Goal: Find specific page/section

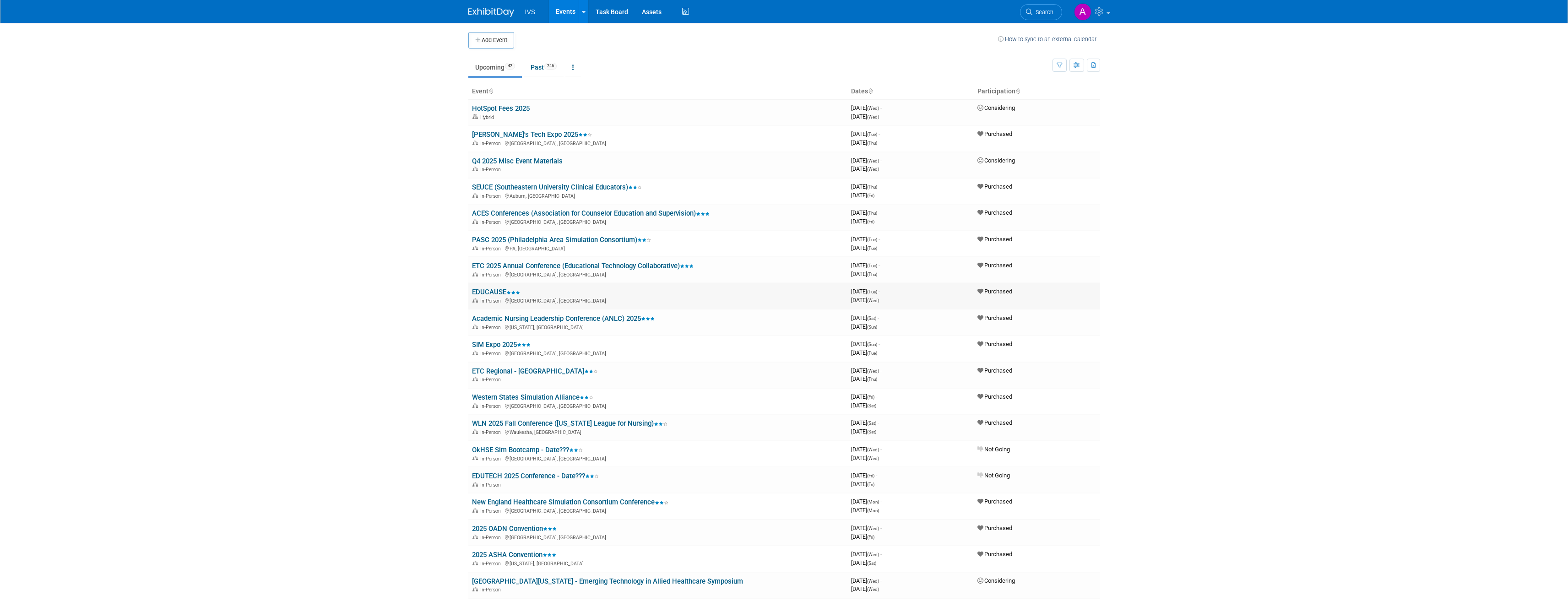
click at [489, 293] on link "EDUCAUSE" at bounding box center [495, 292] width 48 height 9
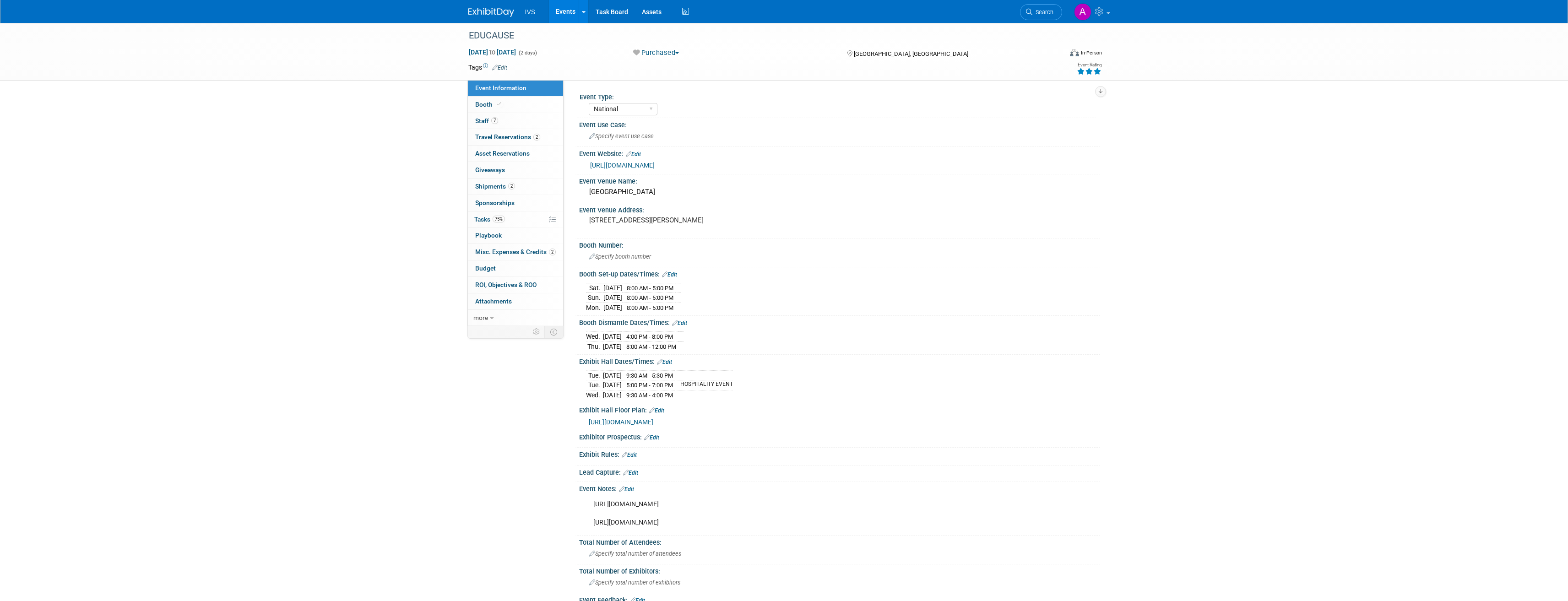
select select "National"
click at [514, 185] on span "2" at bounding box center [511, 186] width 7 height 7
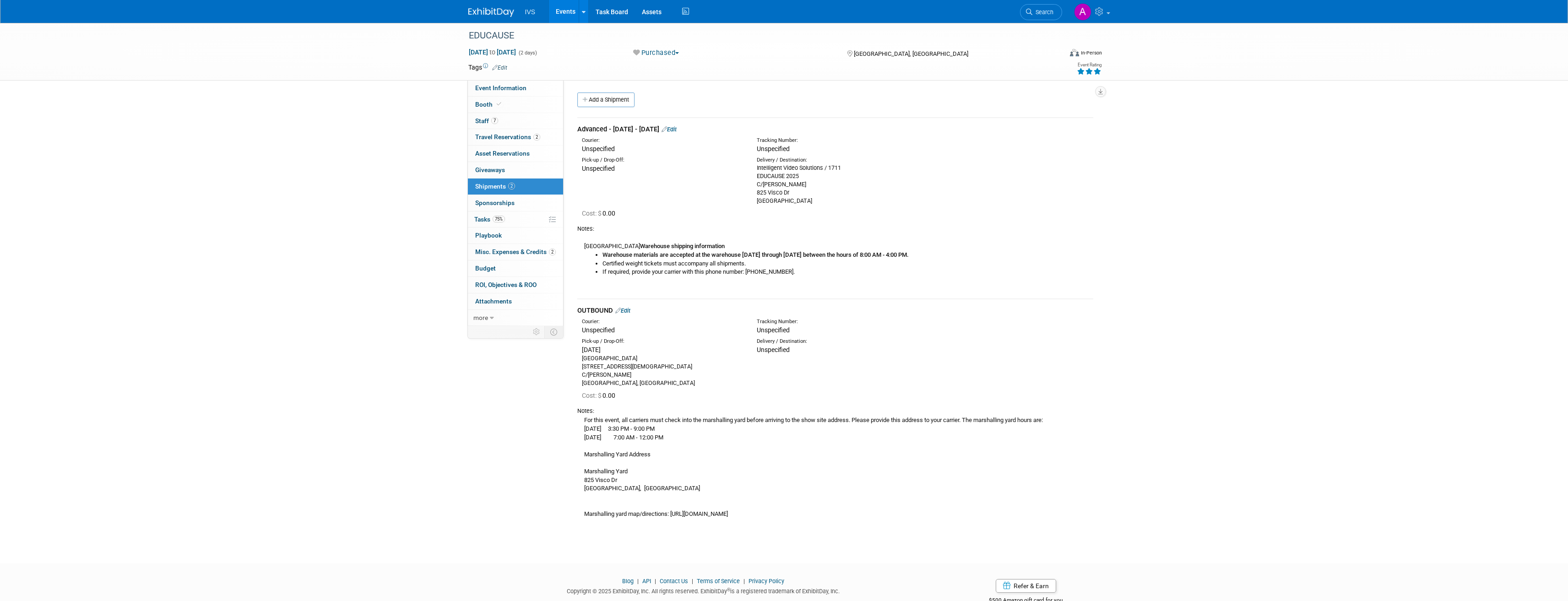
drag, startPoint x: 844, startPoint y: 168, endPoint x: 830, endPoint y: 169, distance: 14.0
click at [830, 169] on div "Intelligent Video Solutions / 1711 EDUCAUSE 2025 C/O Freeman 825 Visco Dr Nashv…" at bounding box center [837, 184] width 161 height 41
copy div "1711"
